Goal: Task Accomplishment & Management: Manage account settings

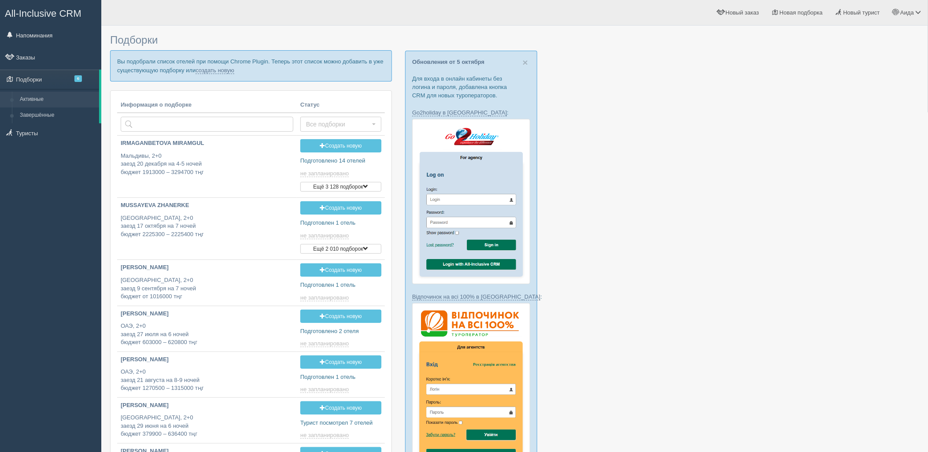
type input "[DATE] 14:15"
click at [227, 74] on p "Вы подобрали список отелей при помощи Chrome Plugin. Теперь этот список можно д…" at bounding box center [251, 65] width 282 height 31
click at [225, 70] on link "создать новую" at bounding box center [215, 70] width 39 height 7
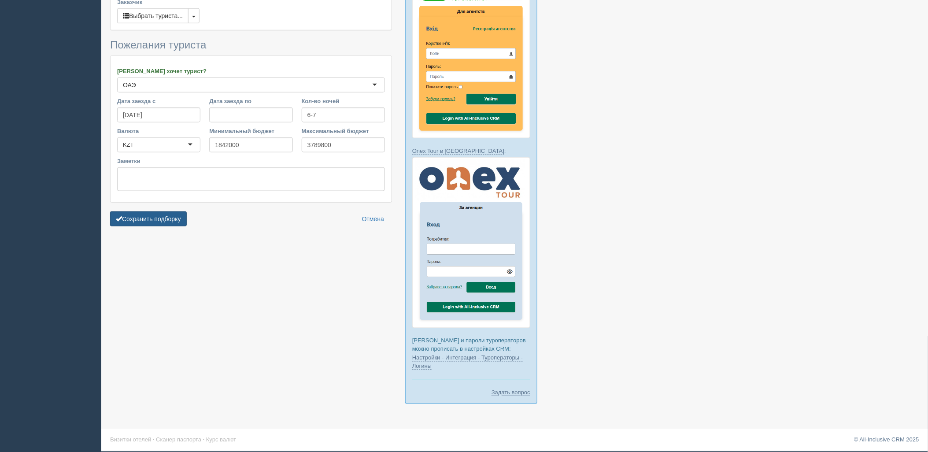
click at [155, 223] on button "Сохранить подборку" at bounding box center [148, 218] width 77 height 15
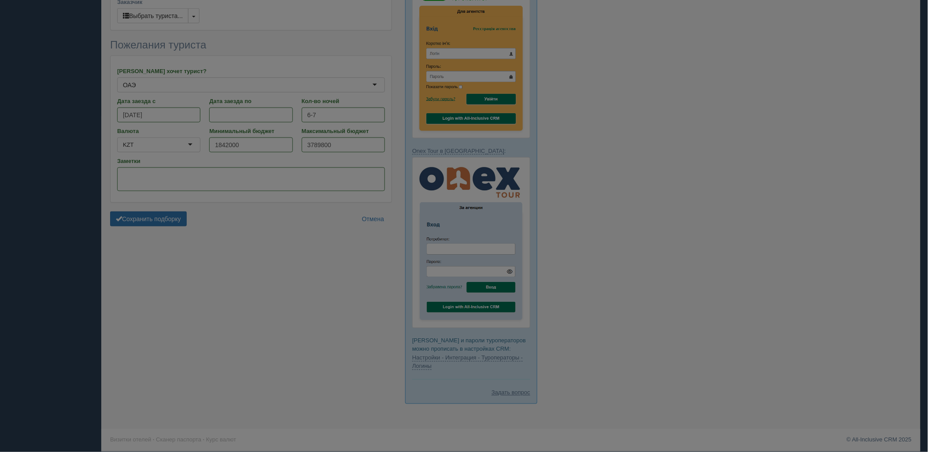
scroll to position [329, 0]
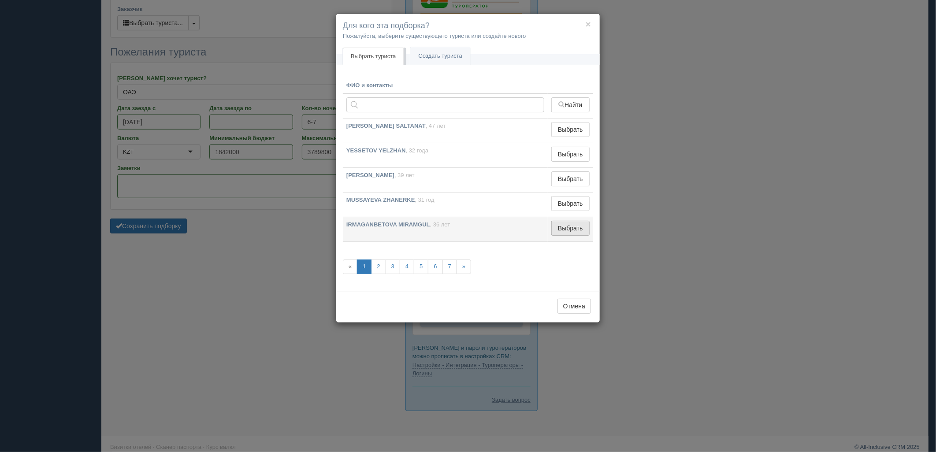
click at [576, 225] on button "Выбрать" at bounding box center [570, 228] width 38 height 15
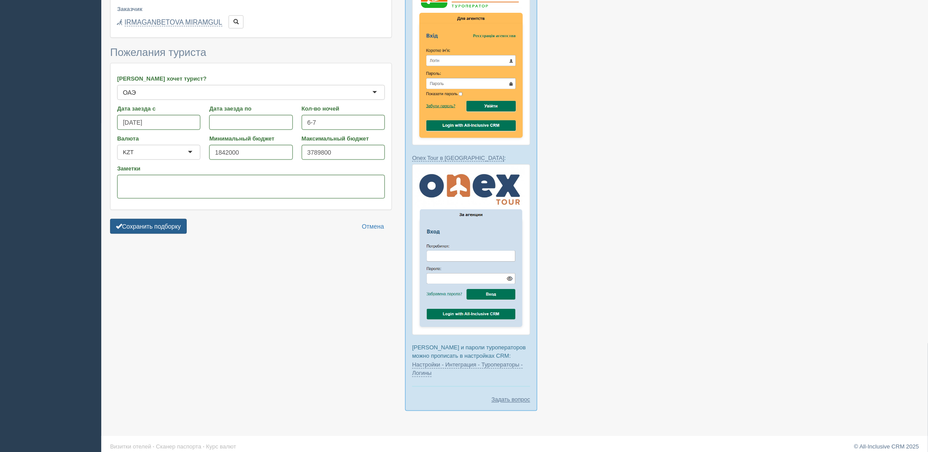
click at [149, 220] on button "Сохранить подборку" at bounding box center [148, 226] width 77 height 15
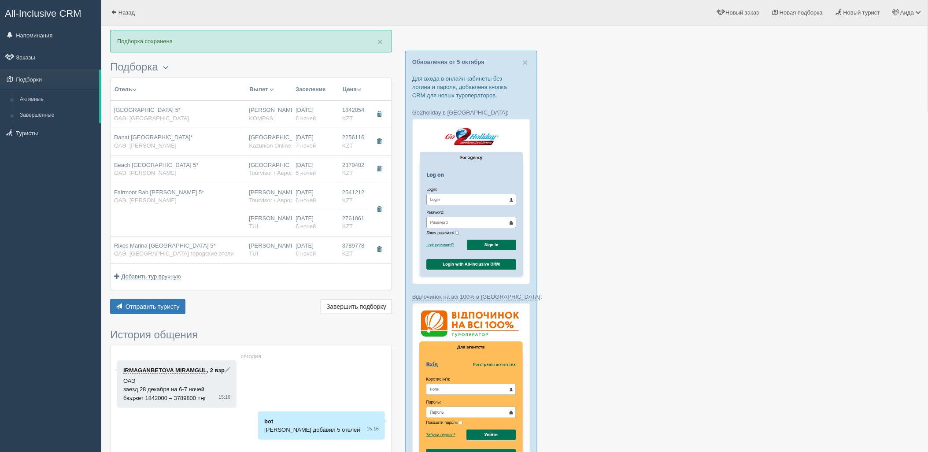
drag, startPoint x: 211, startPoint y: 219, endPoint x: 216, endPoint y: 220, distance: 4.5
click at [211, 219] on td "Fairmont Bab Al Bahr 5* ОАЭ, Абу-Даби" at bounding box center [178, 209] width 135 height 53
type input "Fairmont Bab [PERSON_NAME] 5*"
type input "https://tophotels.ru/hotel/al45560"
type input "ОАЭ"
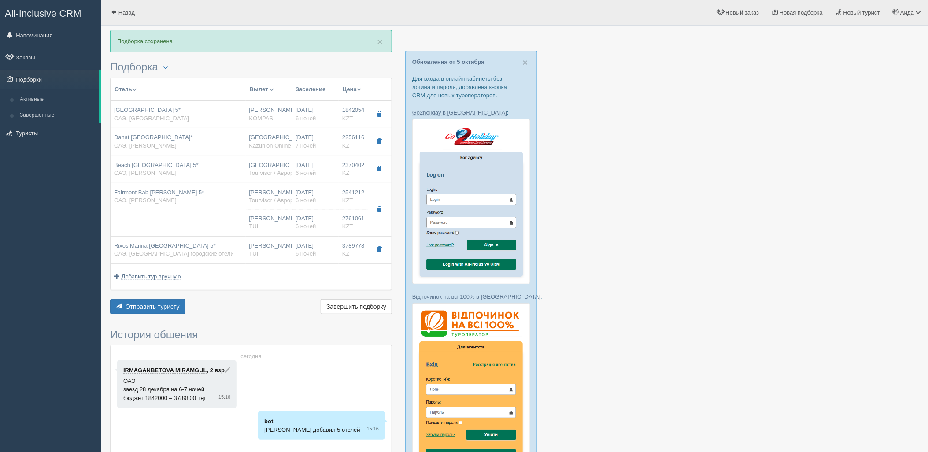
type input "Абу-Даби"
type input "2541212.00"
type input "[PERSON_NAME]"
type input "Дубай DXB"
type input "07:45"
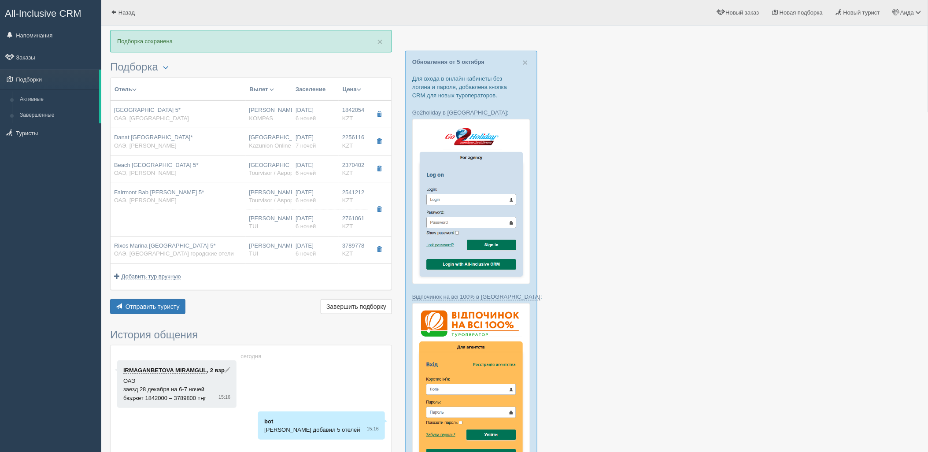
type input "11:50"
type input "Air Astana"
type input "12:50"
type input "18:30"
type input "6"
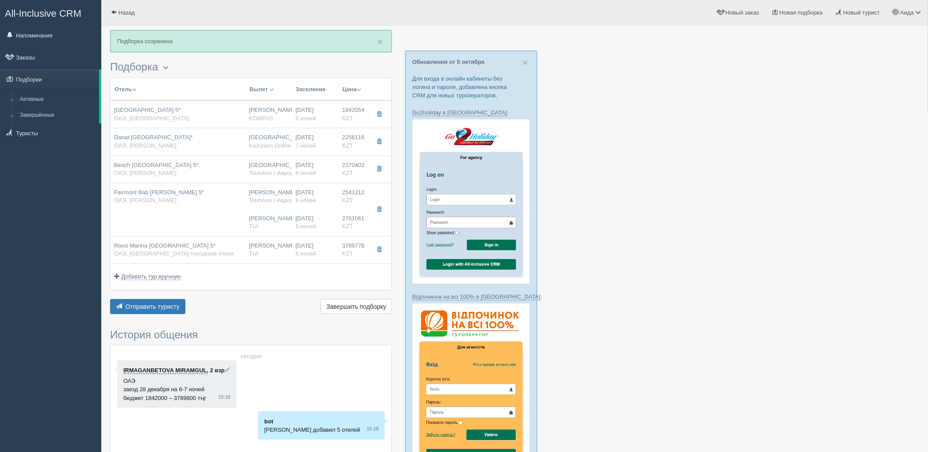
type input "fairmont room, king"
type input "AI - Все Включено"
type input "Tourvisor / Аврора-БГ"
type input "https://tourvisor.ru/countries#!/hotel=fairmont-bab-al-bahr"
type input "2761061.00"
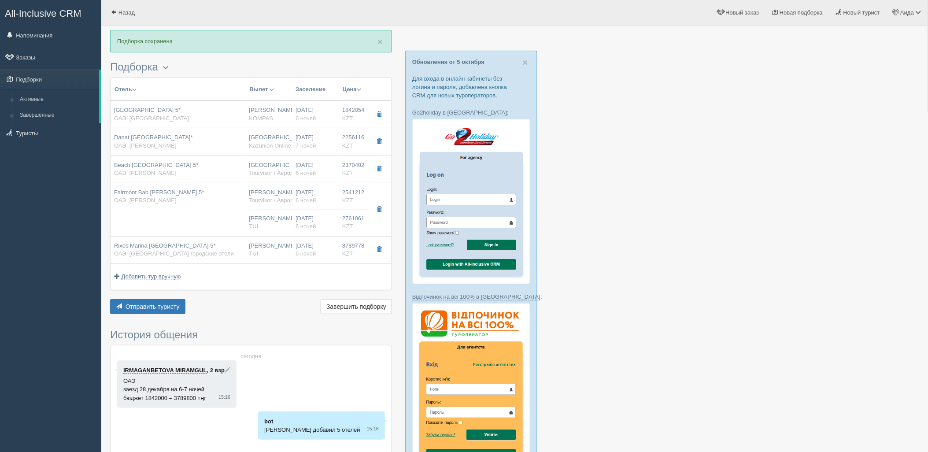
type input "[PERSON_NAME]"
type input "Дубай DXB"
type input "07:45"
type input "11:50"
type input "Air Astana"
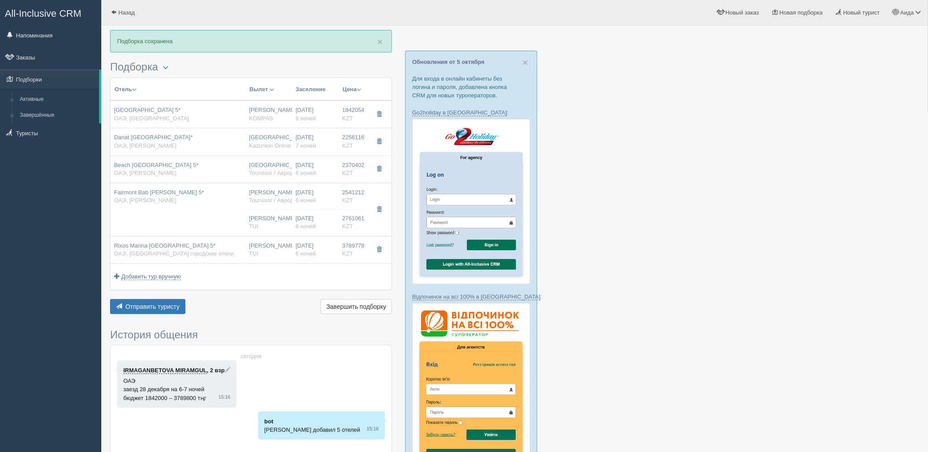
type input "12:50"
type input "18:30"
type input "6"
type input "Fairmont Room, King"
type input "All Inclusive All Inclusive"
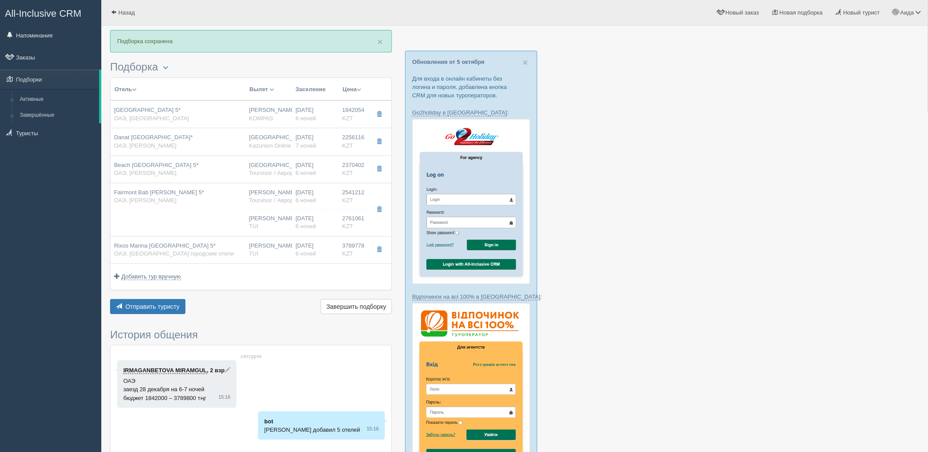
type input "TUI"
type input "https://newb2b.fstravel.com/hotel/90154"
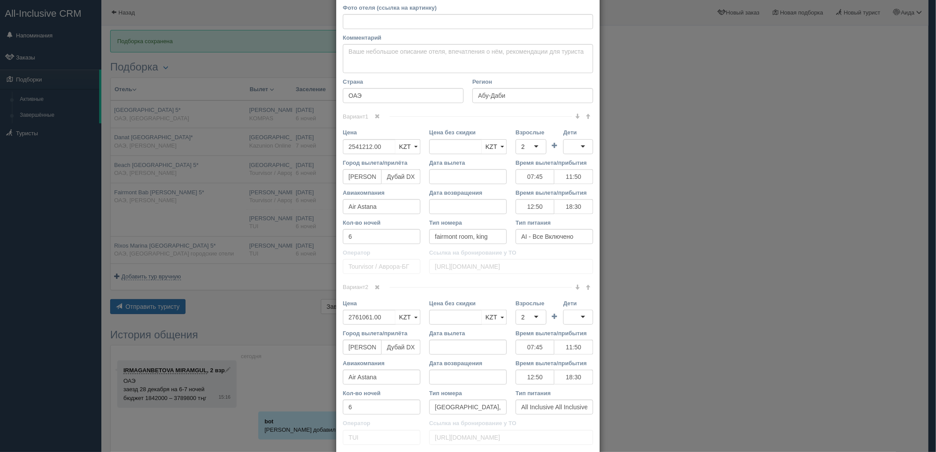
scroll to position [111, 0]
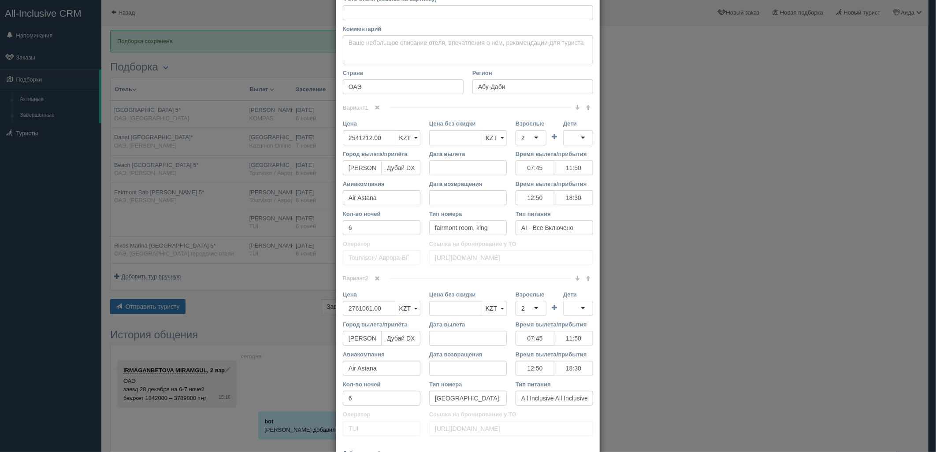
click at [375, 276] on span at bounding box center [377, 278] width 5 height 5
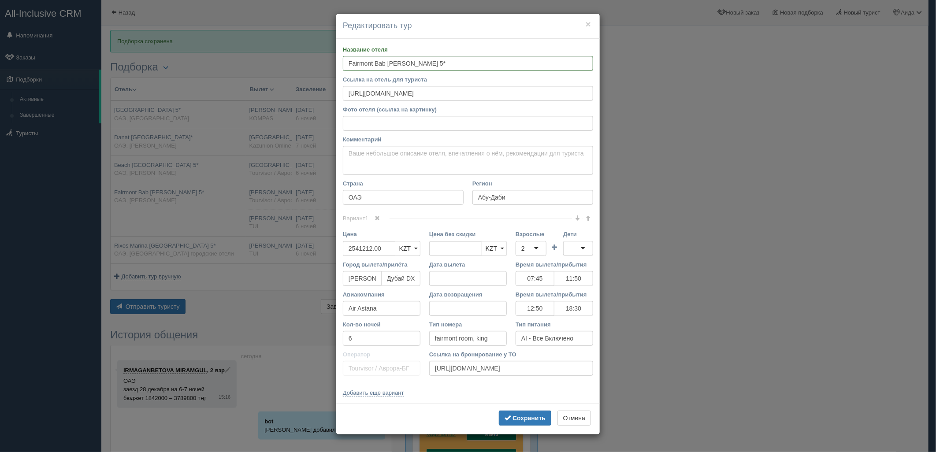
scroll to position [0, 0]
click at [504, 412] on button "Сохранить" at bounding box center [525, 418] width 52 height 15
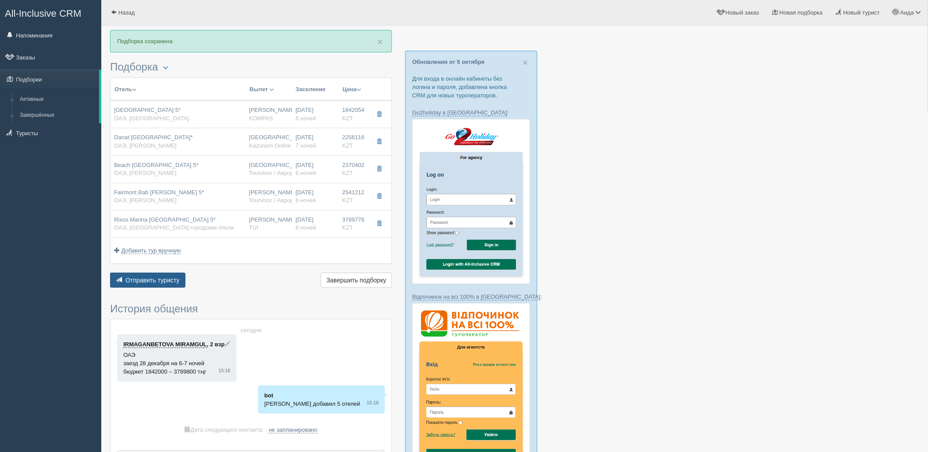
click at [152, 283] on span "Отправить туристу" at bounding box center [153, 280] width 54 height 7
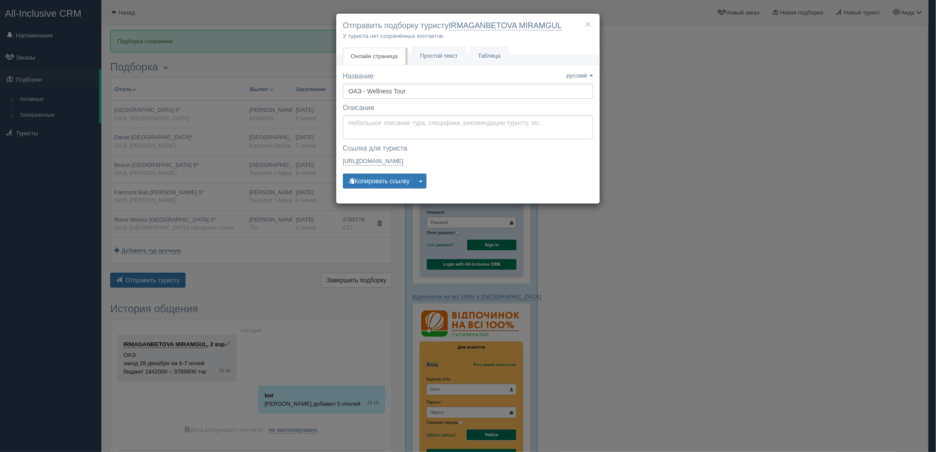
click at [360, 193] on div "Название Название сохранено русский english eesti latviešu polski українська ру…" at bounding box center [468, 134] width 250 height 126
click at [361, 184] on button "Копировать ссылку" at bounding box center [379, 181] width 73 height 15
